Goal: Information Seeking & Learning: Learn about a topic

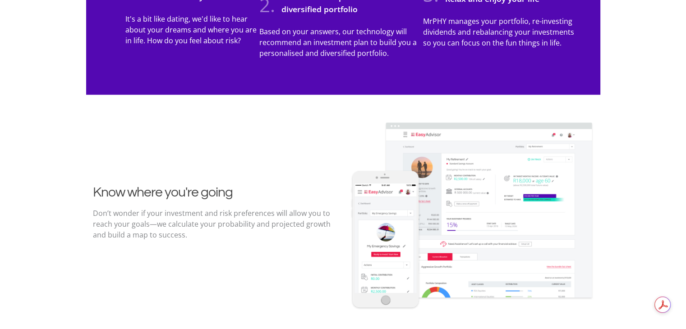
scroll to position [780, 0]
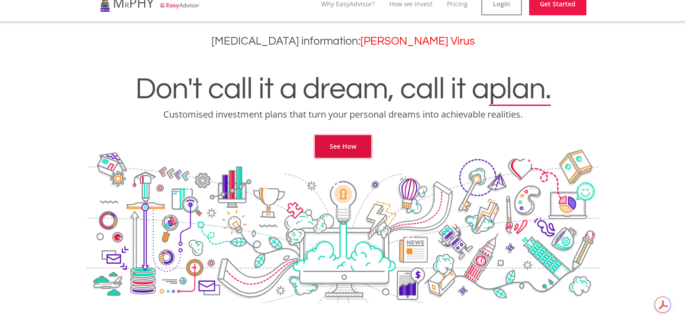
click at [344, 142] on link "See How" at bounding box center [343, 146] width 56 height 23
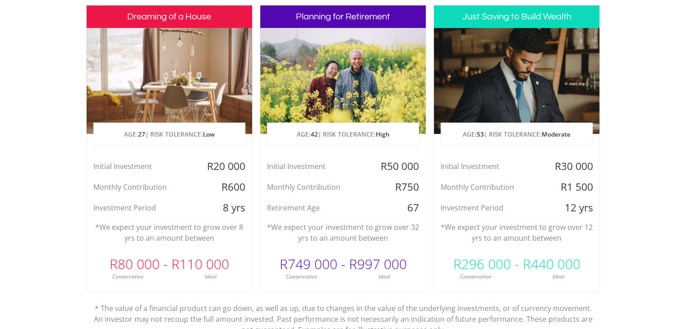
scroll to position [456, 0]
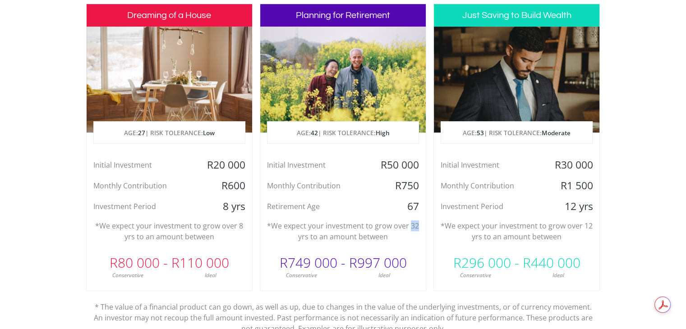
drag, startPoint x: 410, startPoint y: 226, endPoint x: 427, endPoint y: 228, distance: 17.2
click at [427, 228] on div "Dreaming of a House AGE: [DEMOGRAPHIC_DATA] | RISK TOLERANCE: Low Initial Inves…" at bounding box center [343, 173] width 514 height 338
drag, startPoint x: 309, startPoint y: 132, endPoint x: 318, endPoint y: 137, distance: 10.5
click at [318, 137] on p "AGE: [DEMOGRAPHIC_DATA] | RISK TOLERANCE: High" at bounding box center [342, 133] width 151 height 23
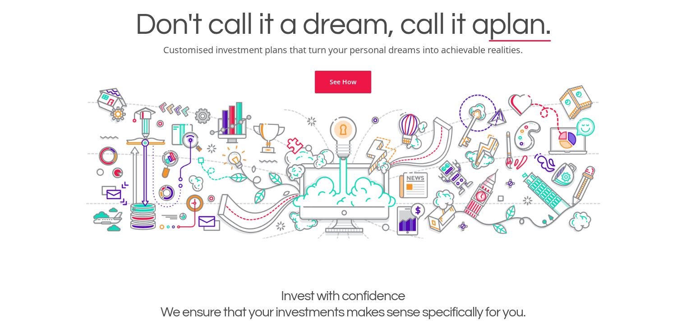
scroll to position [0, 0]
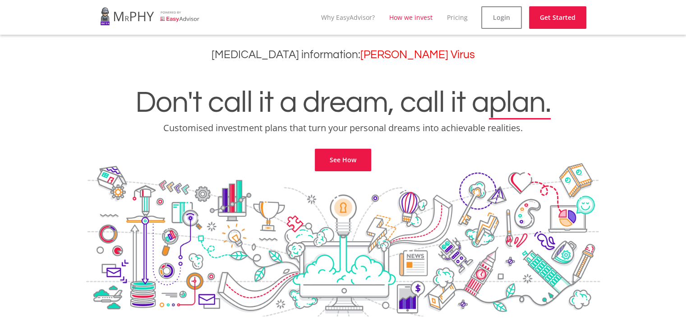
click at [412, 19] on link "How we invest" at bounding box center [410, 17] width 43 height 9
click at [468, 20] on link "Pricing" at bounding box center [464, 17] width 21 height 9
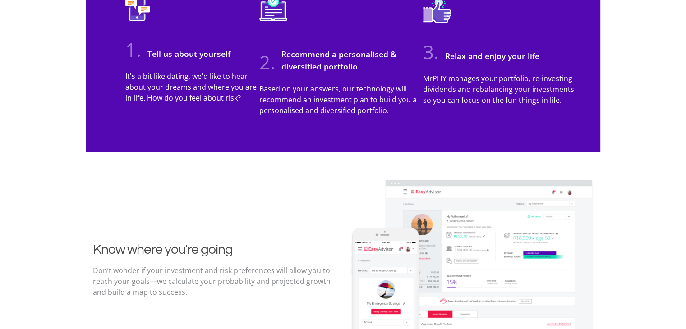
scroll to position [992, 0]
